Goal: Task Accomplishment & Management: Manage account settings

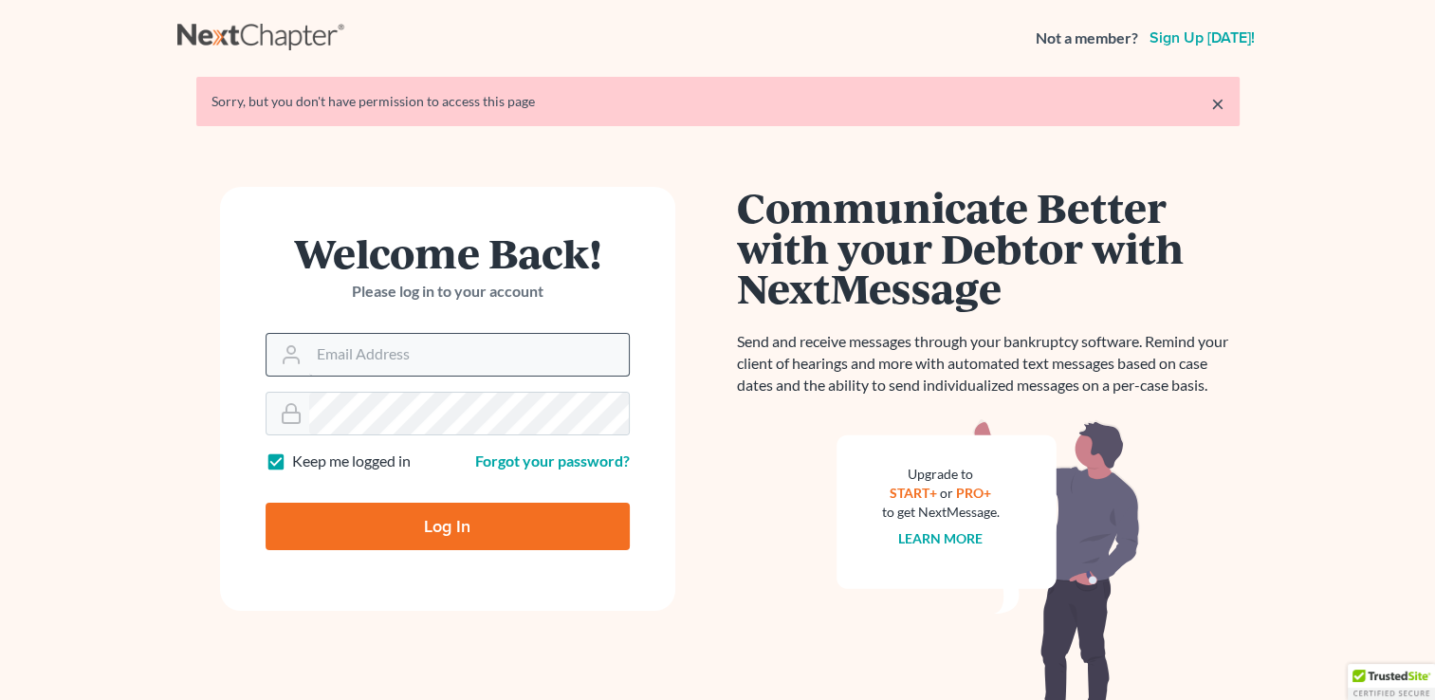
click at [530, 339] on input "Email Address" at bounding box center [469, 355] width 320 height 42
click at [572, 359] on input "Email Address" at bounding box center [469, 355] width 320 height 42
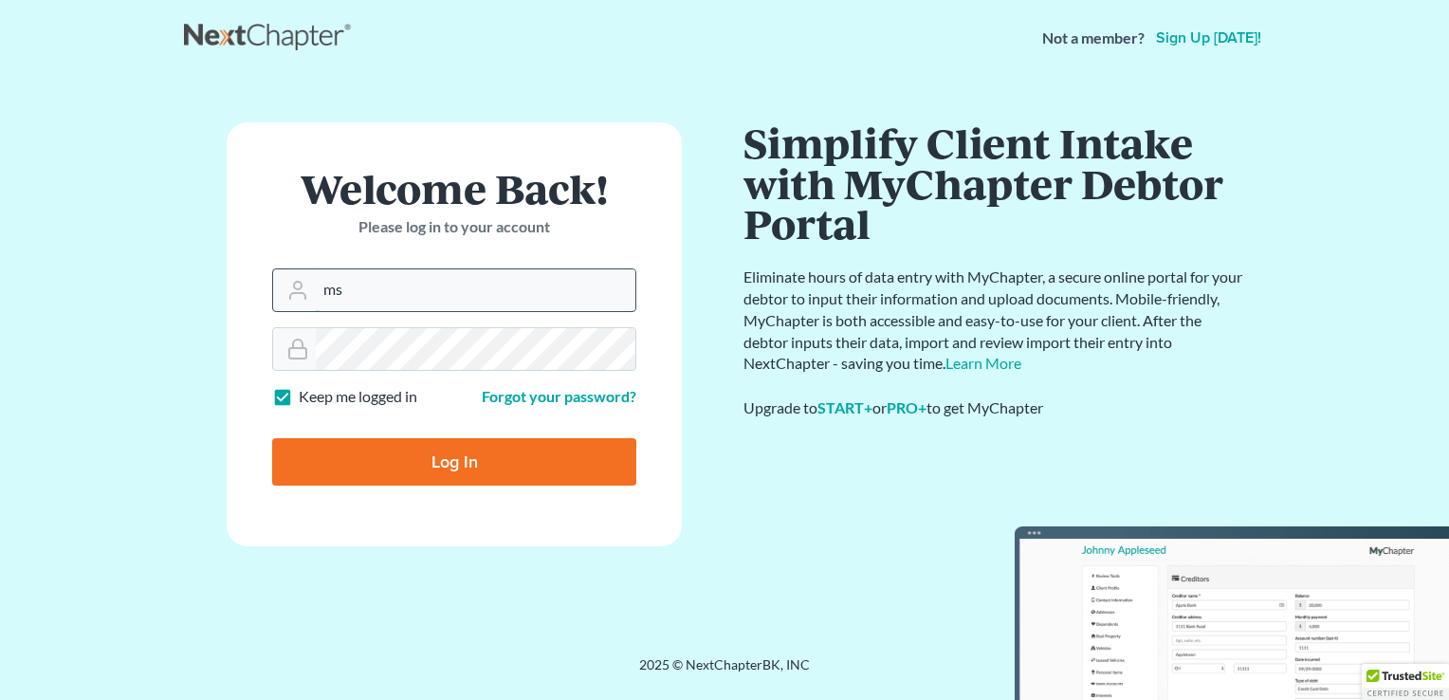
type input "m"
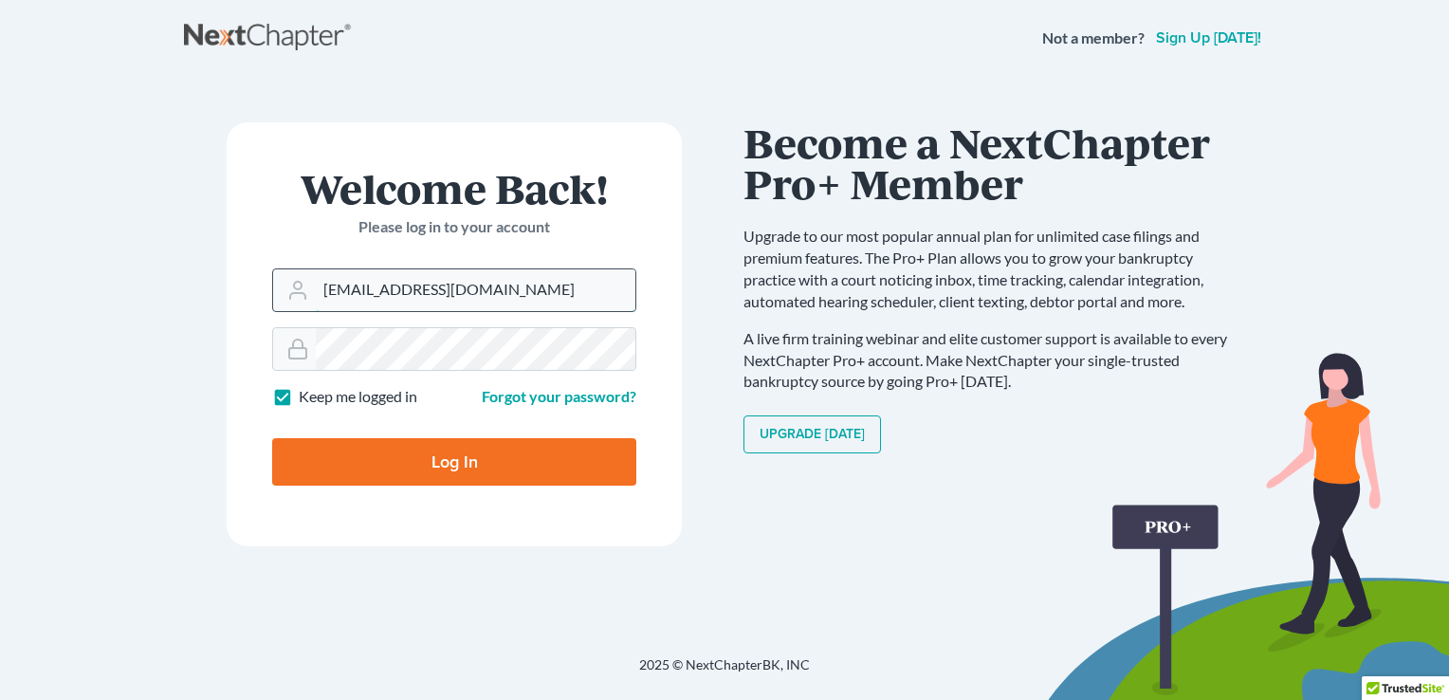
type input "[EMAIL_ADDRESS][DOMAIN_NAME]"
click at [272, 438] on input "Log In" at bounding box center [454, 461] width 364 height 47
type input "Thinking..."
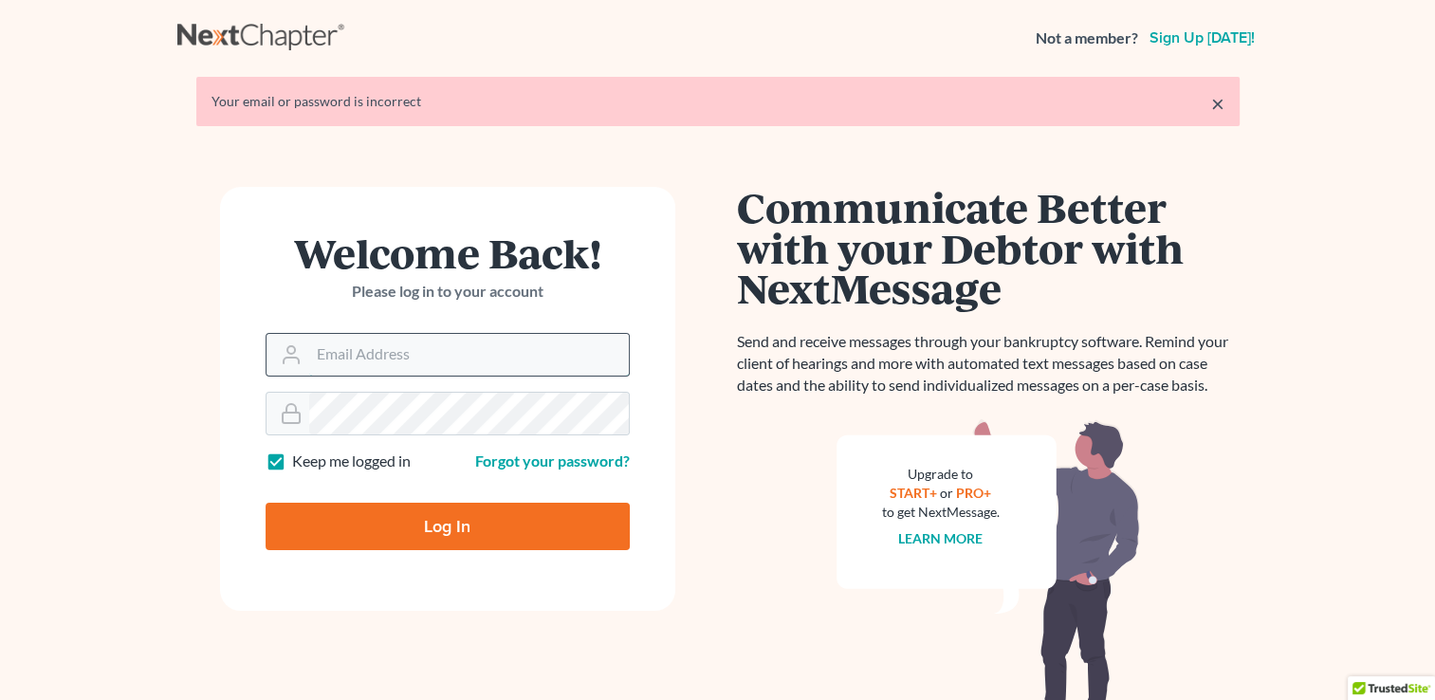
drag, startPoint x: 0, startPoint y: 0, endPoint x: 572, endPoint y: 359, distance: 675.4
click at [572, 359] on input "Email Address" at bounding box center [469, 355] width 320 height 42
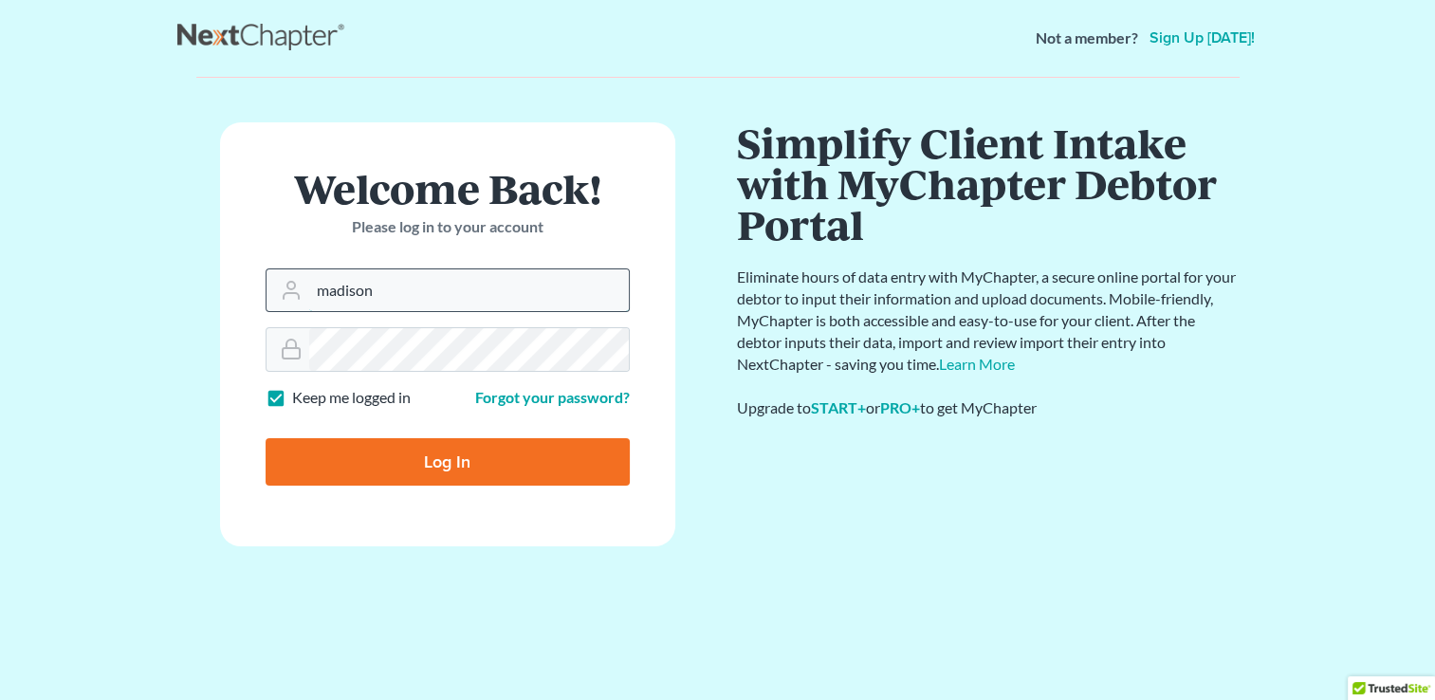
type input "[EMAIL_ADDRESS][DOMAIN_NAME]"
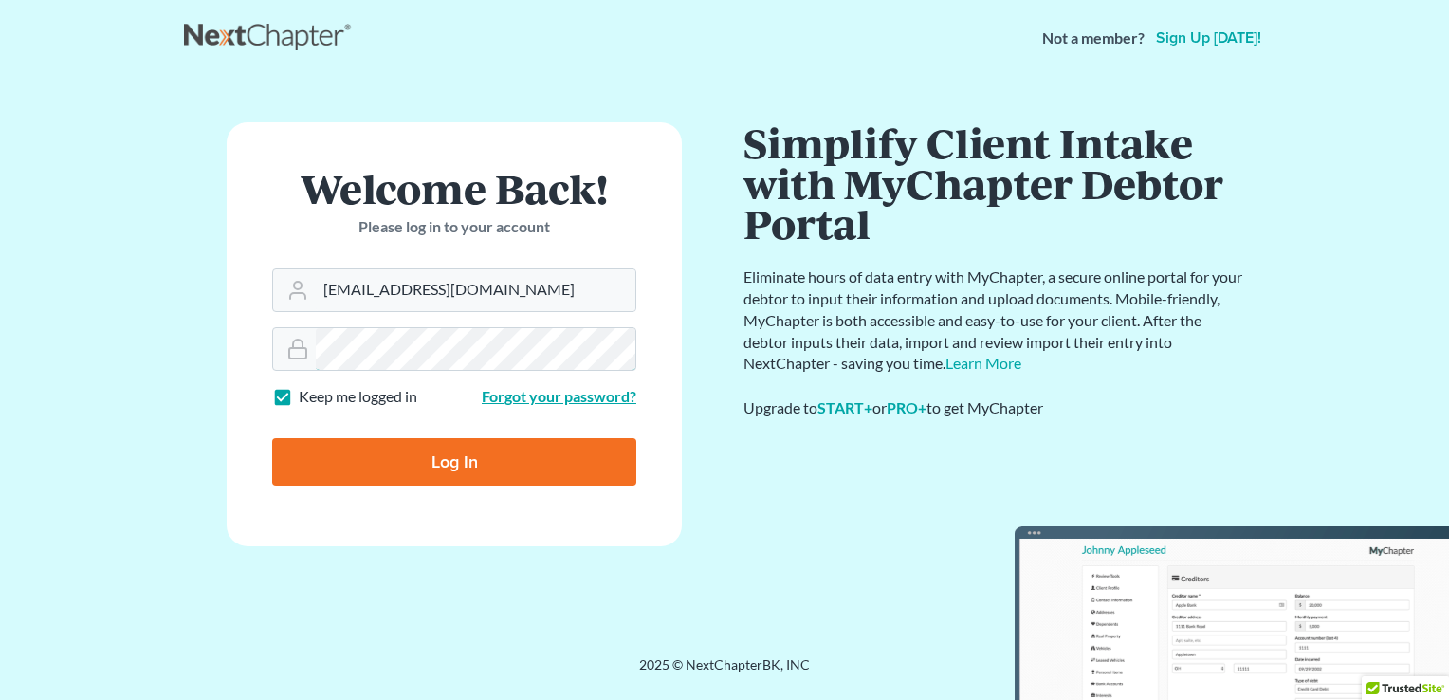
click at [272, 438] on input "Log In" at bounding box center [454, 461] width 364 height 47
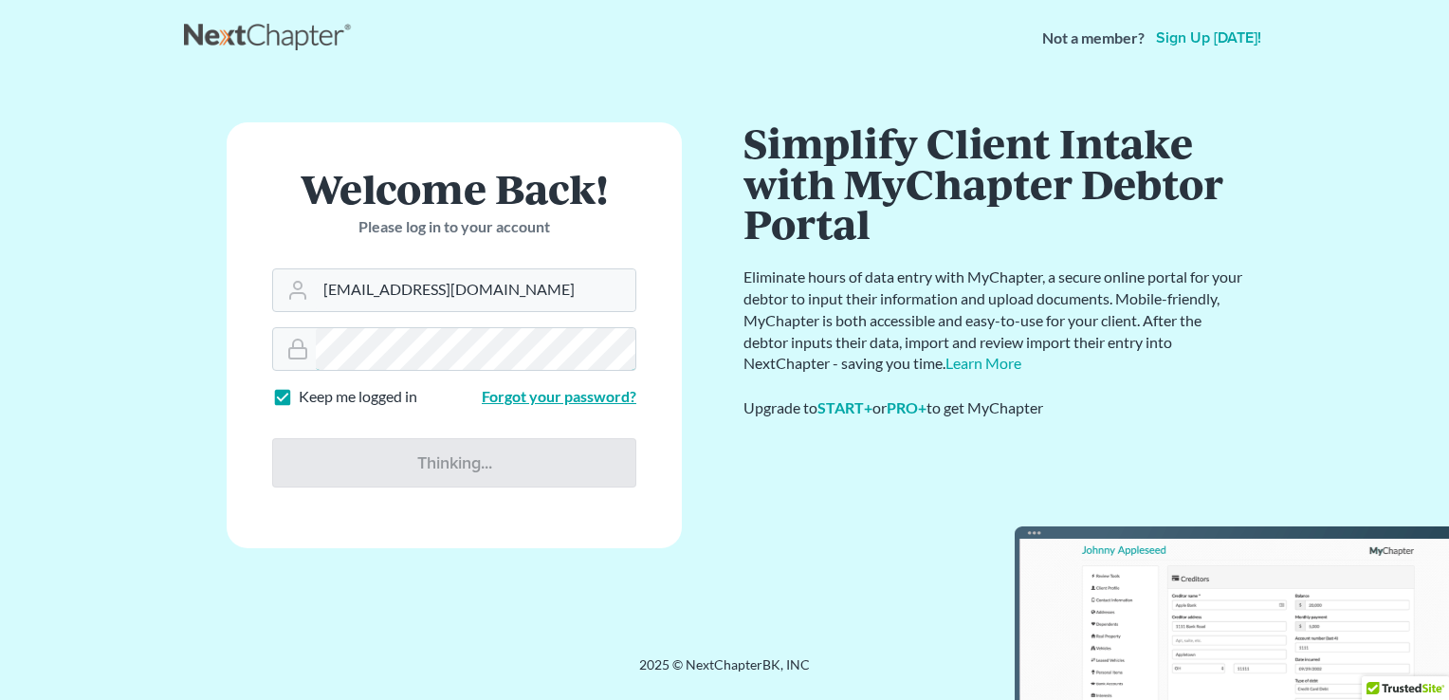
type input "Thinking..."
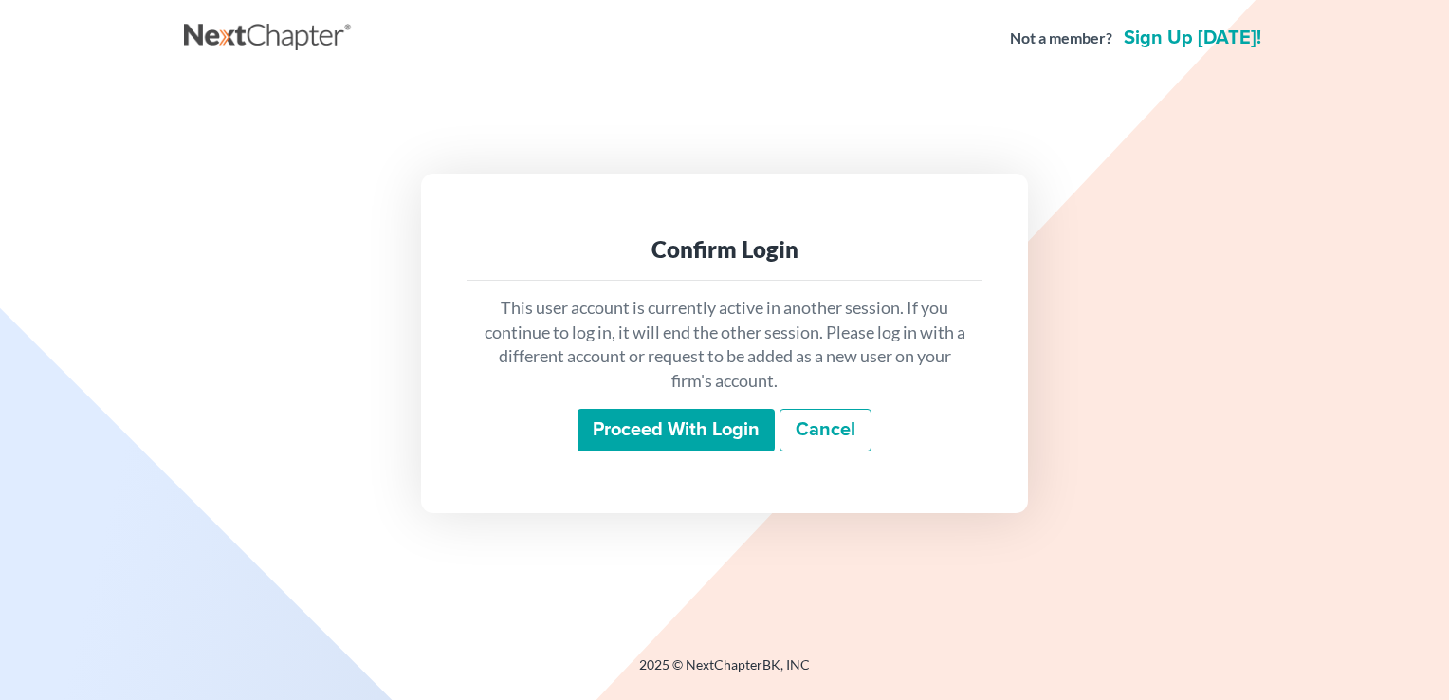
click at [747, 432] on input "Proceed with login" at bounding box center [675, 431] width 197 height 44
